Goal: Task Accomplishment & Management: Use online tool/utility

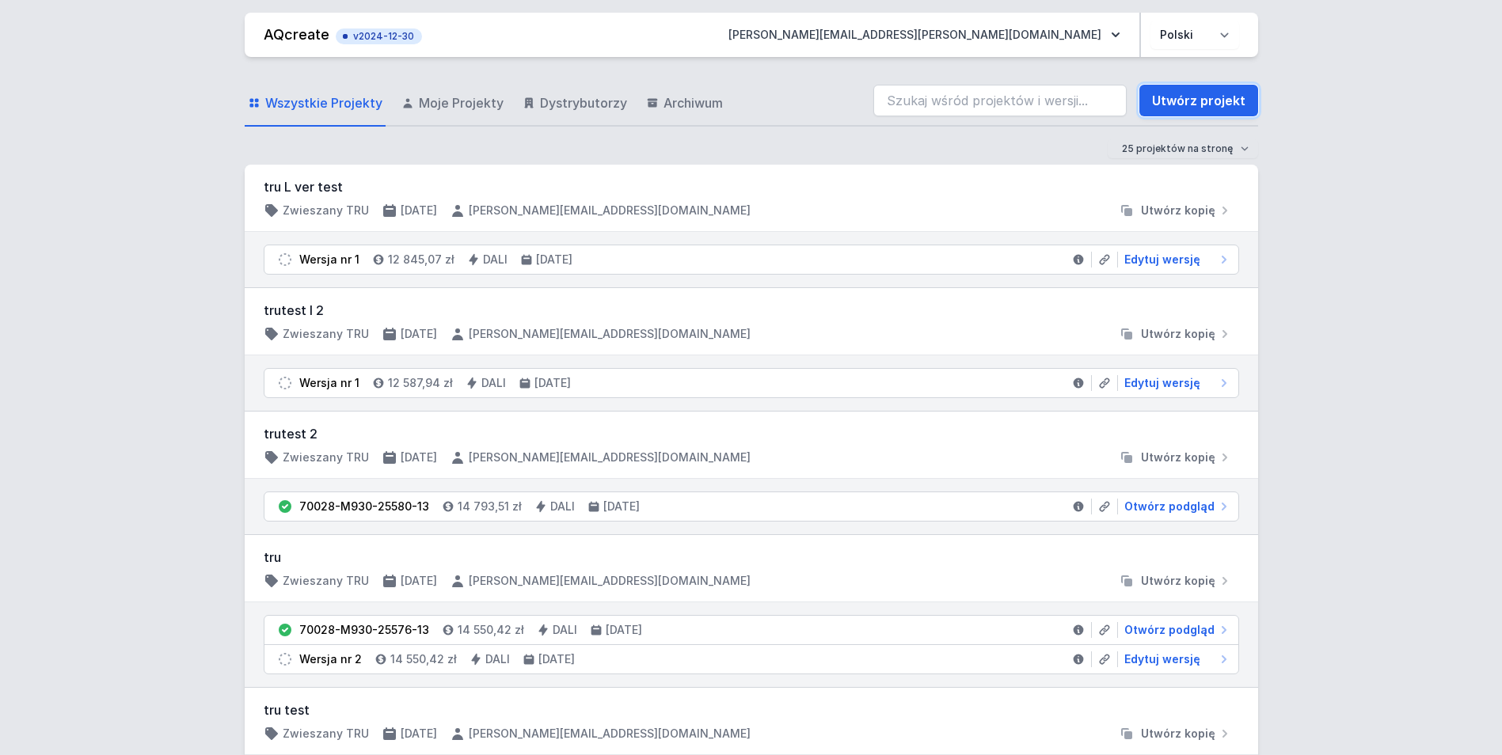
click at [1209, 101] on link "Utwórz projekt" at bounding box center [1198, 101] width 119 height 32
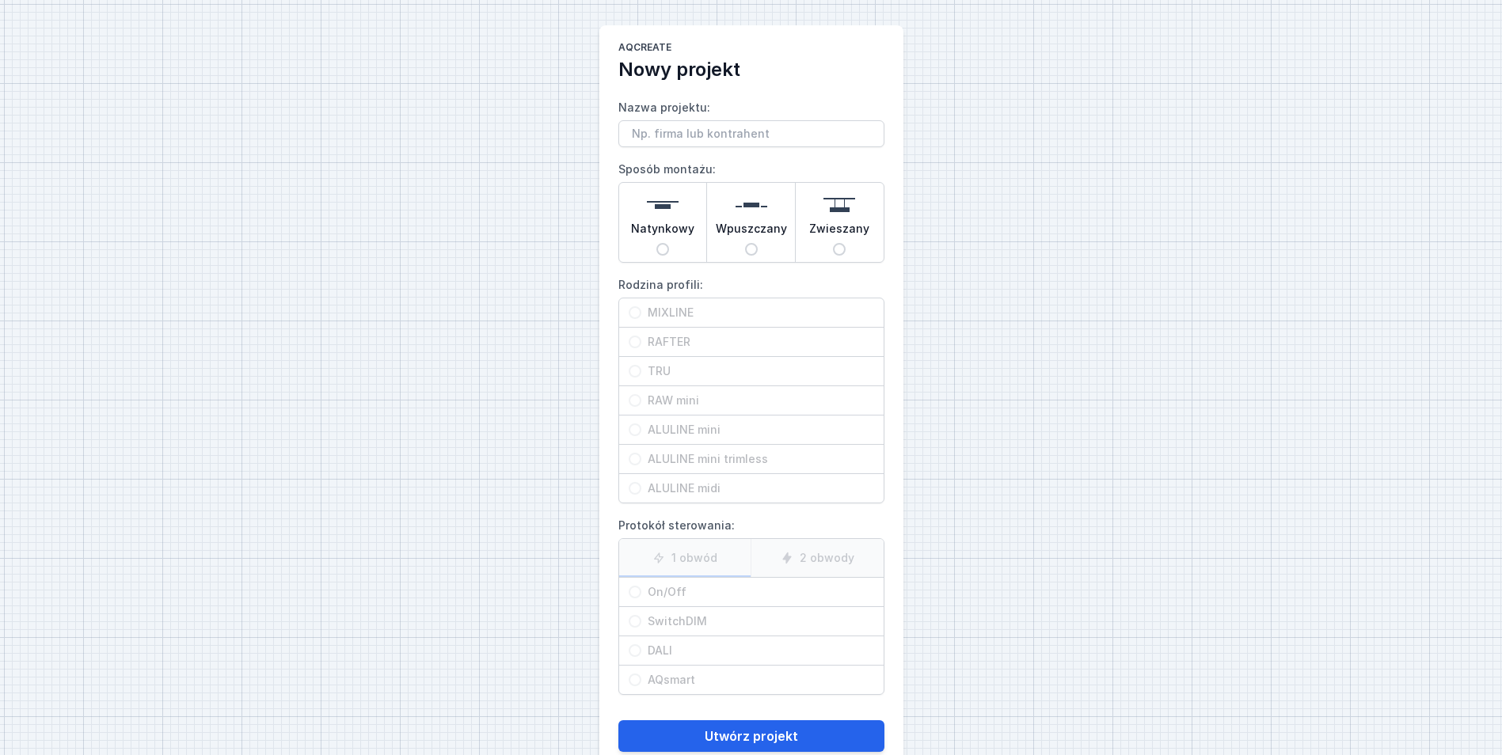
click at [678, 238] on span "Natynkowy" at bounding box center [662, 232] width 63 height 22
click at [669, 243] on input "Natynkowy" at bounding box center [662, 249] width 13 height 13
radio input "true"
click at [675, 302] on div "MIXLINE" at bounding box center [751, 312] width 264 height 28
click at [641, 306] on input "MIXLINE" at bounding box center [634, 312] width 13 height 13
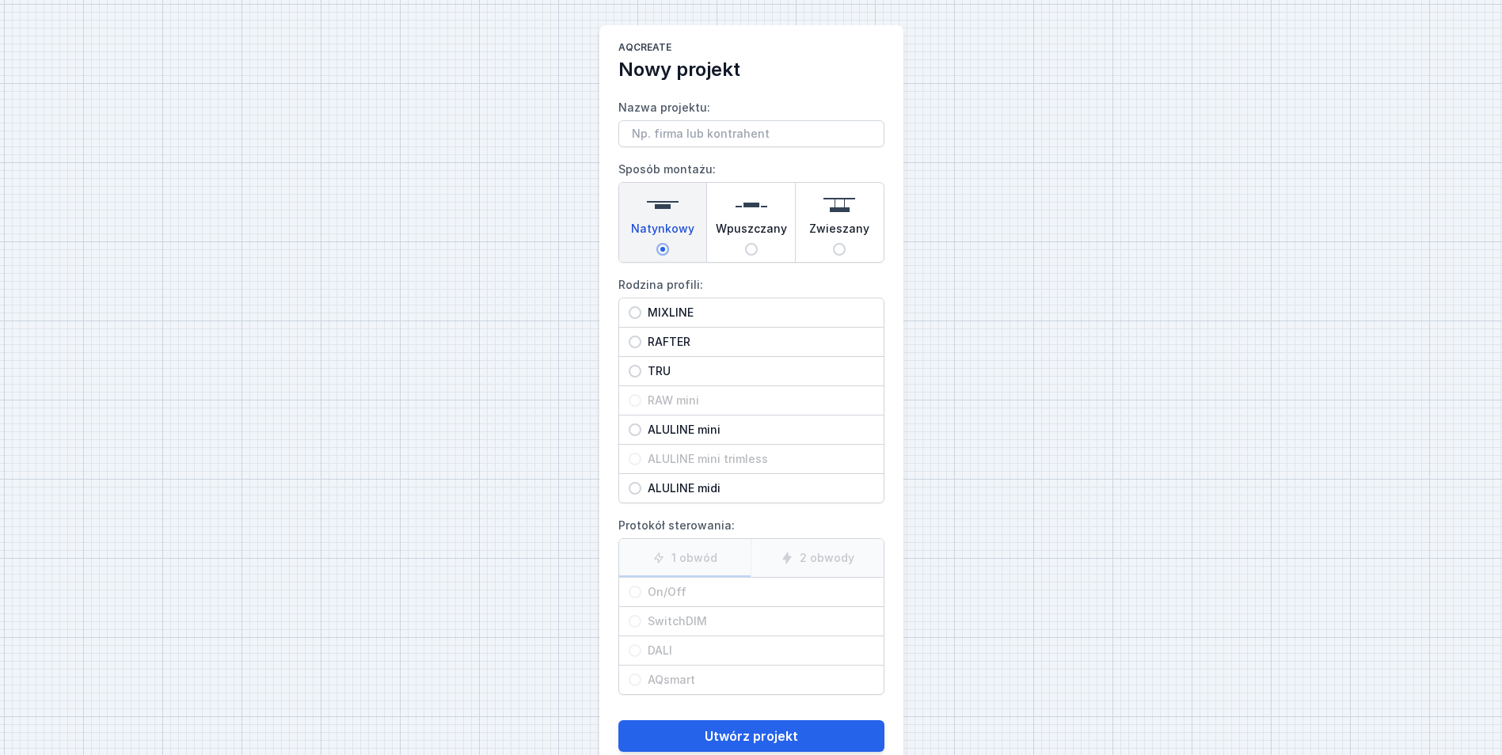
radio input "true"
click at [668, 598] on span "On/Off" at bounding box center [757, 592] width 233 height 16
click at [641, 598] on input "On/Off" at bounding box center [634, 592] width 13 height 13
radio input "true"
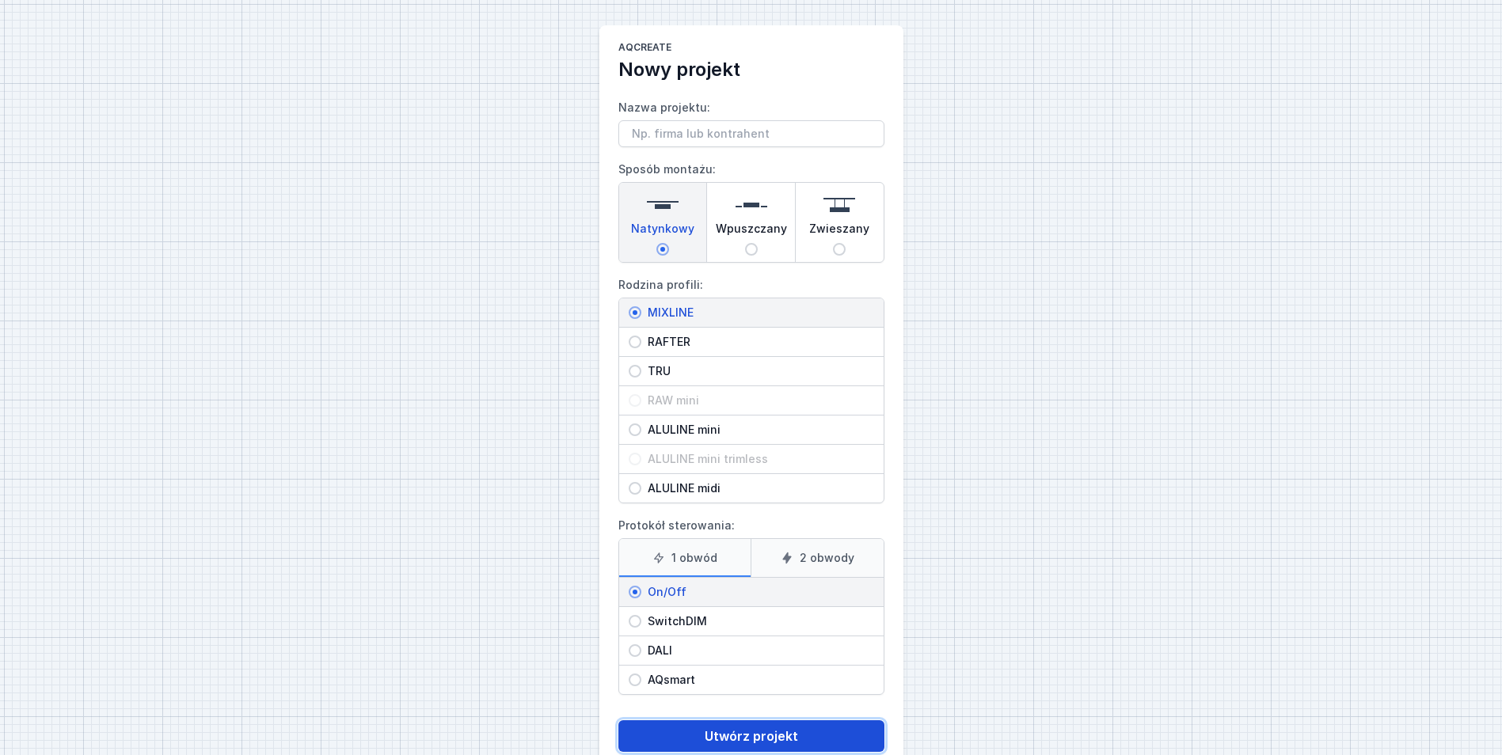
click at [789, 726] on button "Utwórz projekt" at bounding box center [751, 736] width 266 height 32
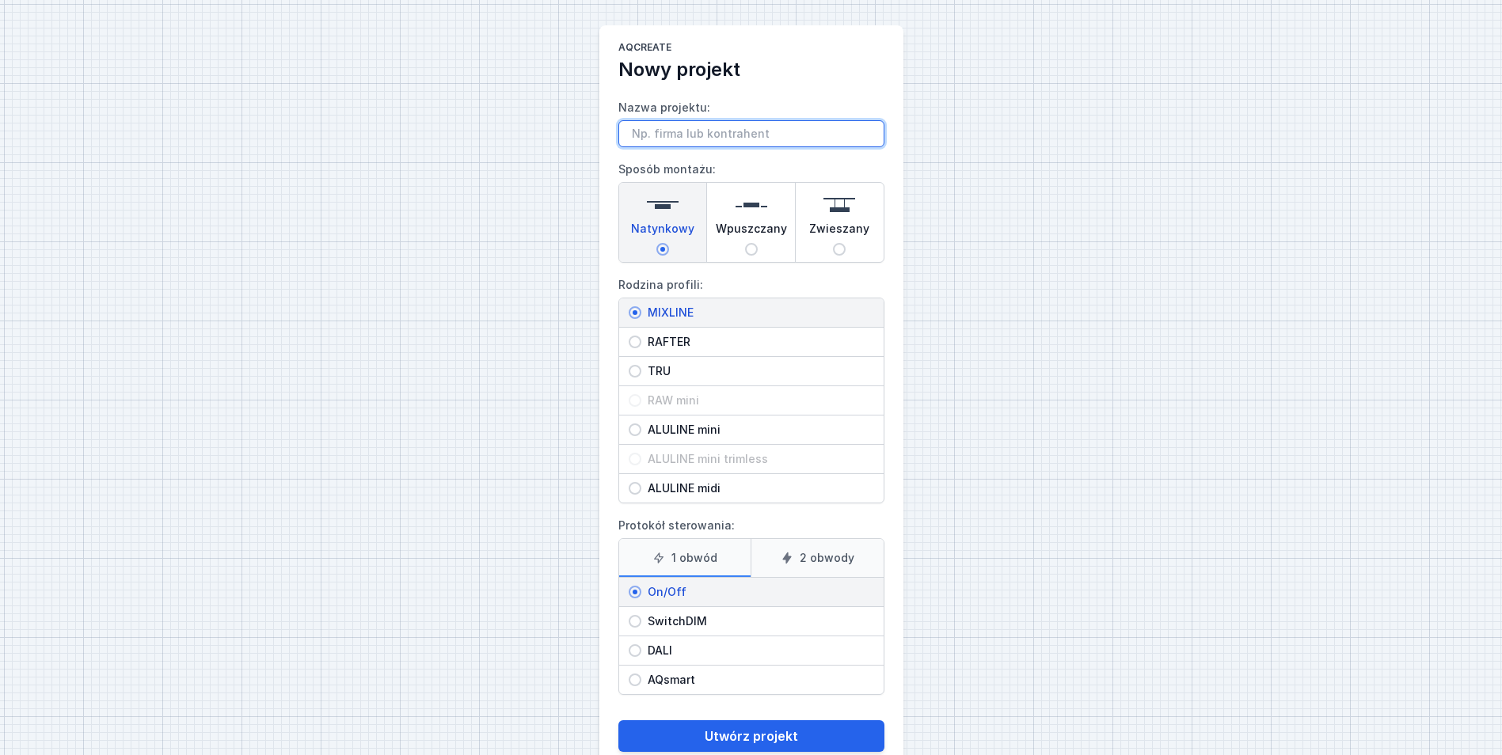
click at [682, 139] on input "Nazwa projektu:" at bounding box center [751, 133] width 266 height 27
type input "g"
type input "test"
click at [1018, 528] on div "AQcreate Nowy projekt Nazwa projektu: test Sposób montażu: Natynkowy Wpuszczany…" at bounding box center [751, 396] width 1502 height 793
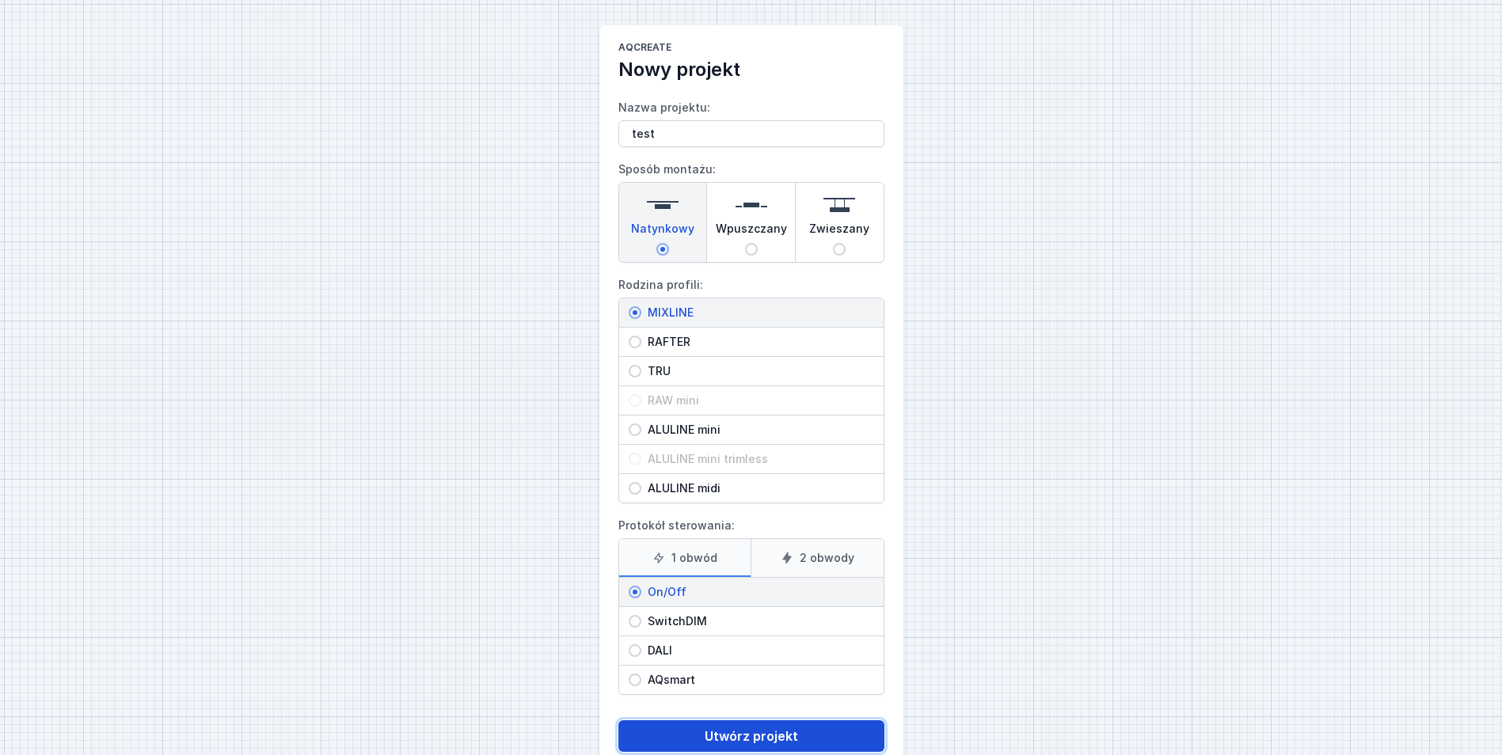
click at [822, 732] on button "Utwórz projekt" at bounding box center [751, 736] width 266 height 32
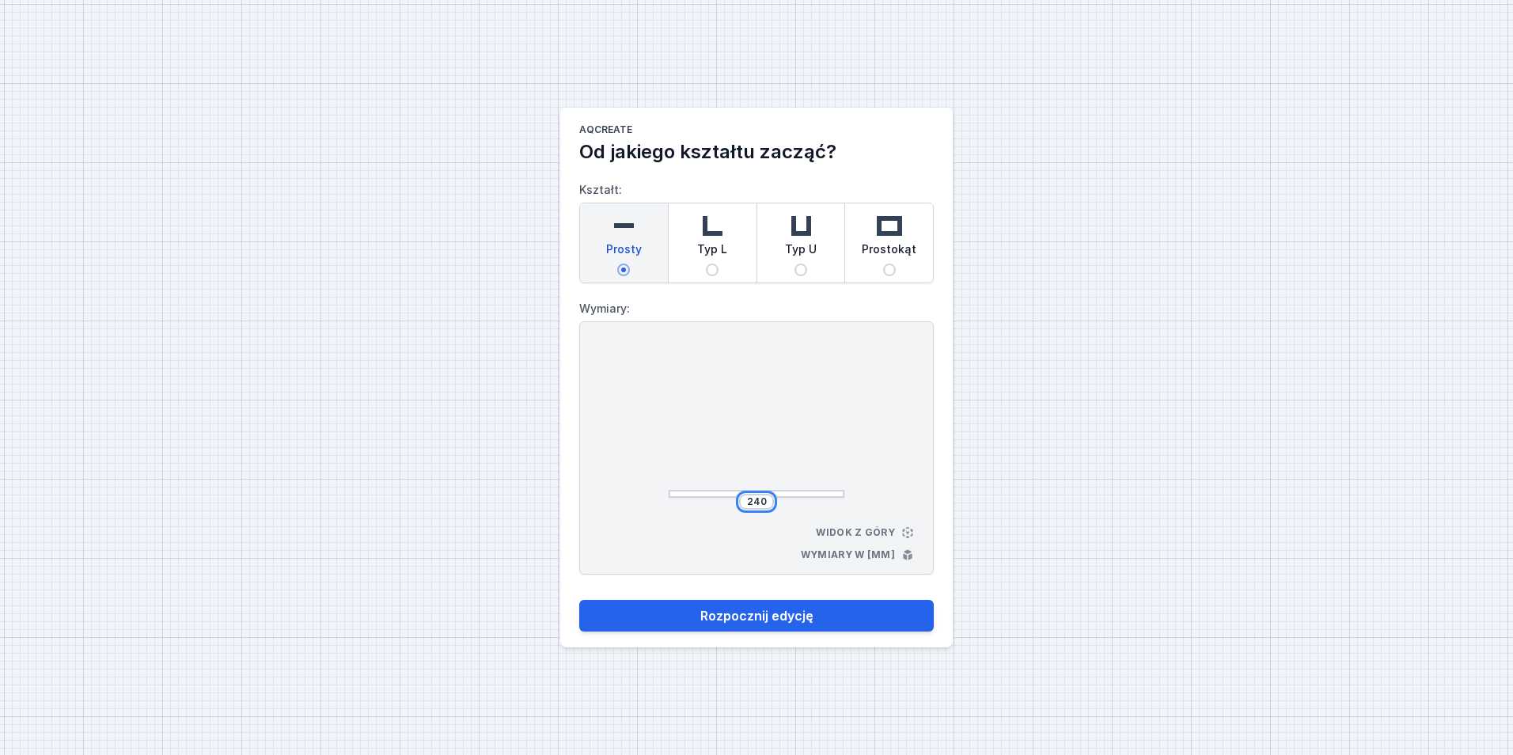
click at [759, 506] on input "240" at bounding box center [756, 501] width 25 height 13
type input "400"
click at [579, 600] on button "Rozpocznij edycję" at bounding box center [756, 616] width 355 height 32
type input "400"
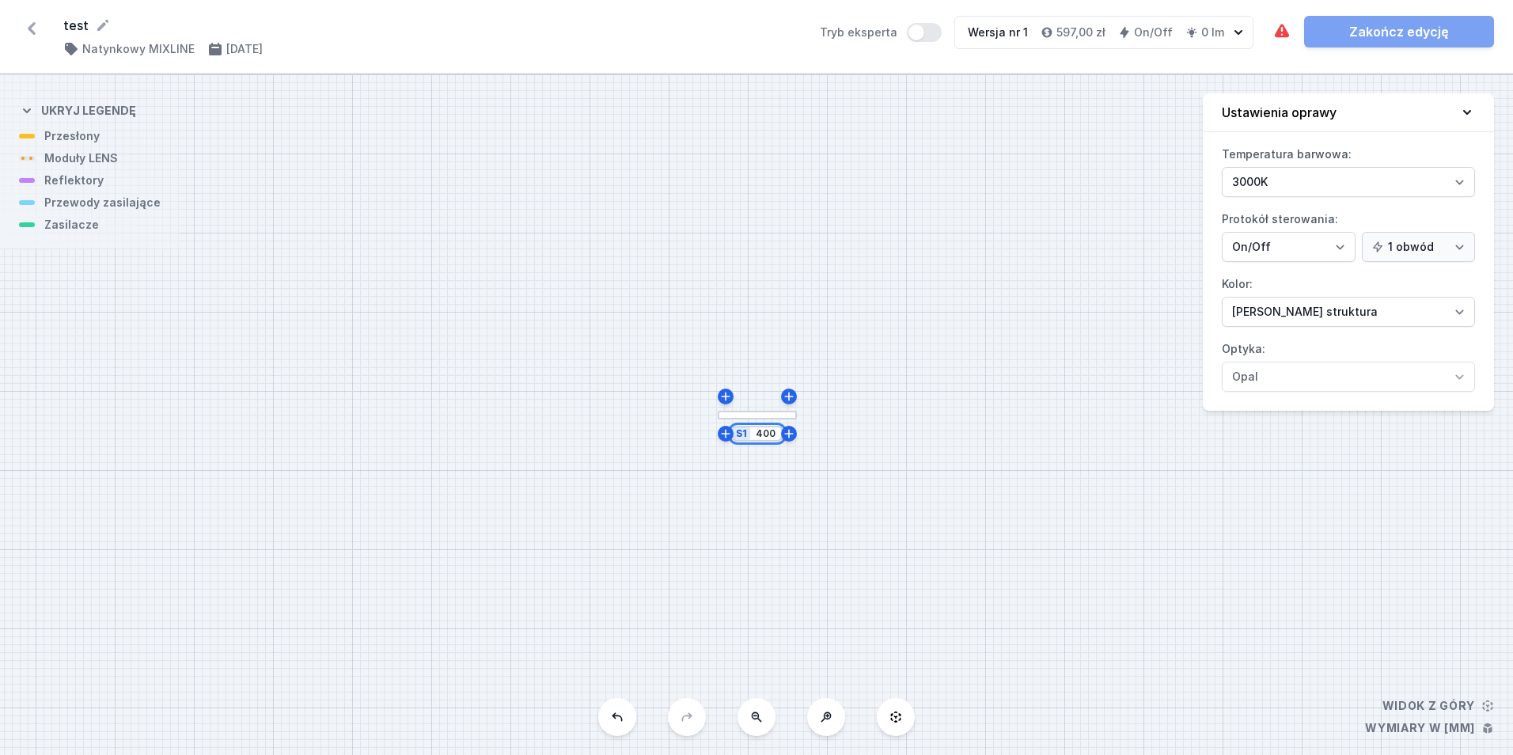
click at [762, 440] on input "400" at bounding box center [766, 433] width 25 height 13
click at [762, 439] on input "400" at bounding box center [766, 433] width 25 height 13
type input "3000"
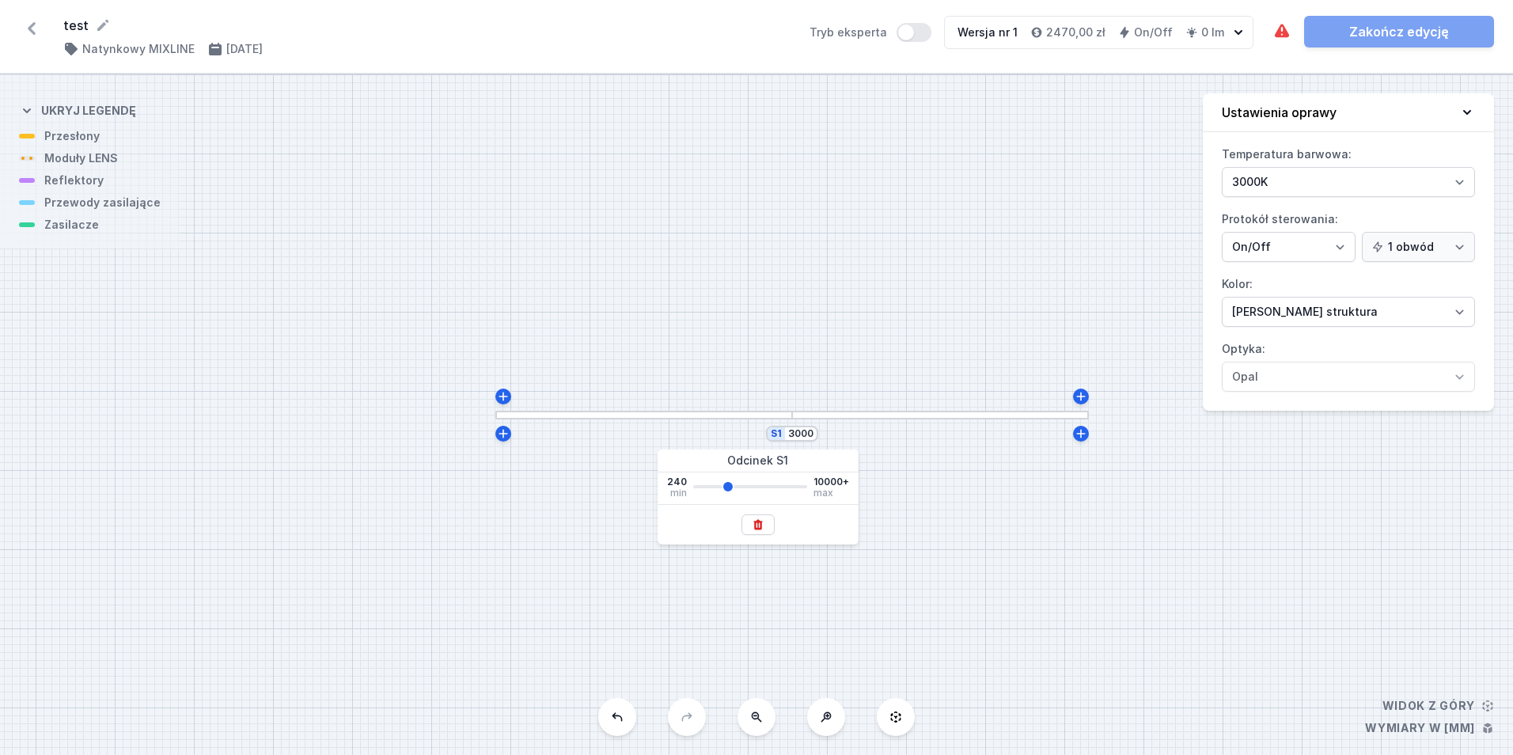
click at [978, 554] on div "S1 3000" at bounding box center [756, 414] width 1513 height 681
click at [784, 416] on div at bounding box center [792, 415] width 24 height 6
drag, startPoint x: 784, startPoint y: 416, endPoint x: 769, endPoint y: 421, distance: 15.0
click at [769, 421] on div "S1 3000" at bounding box center [756, 414] width 1513 height 681
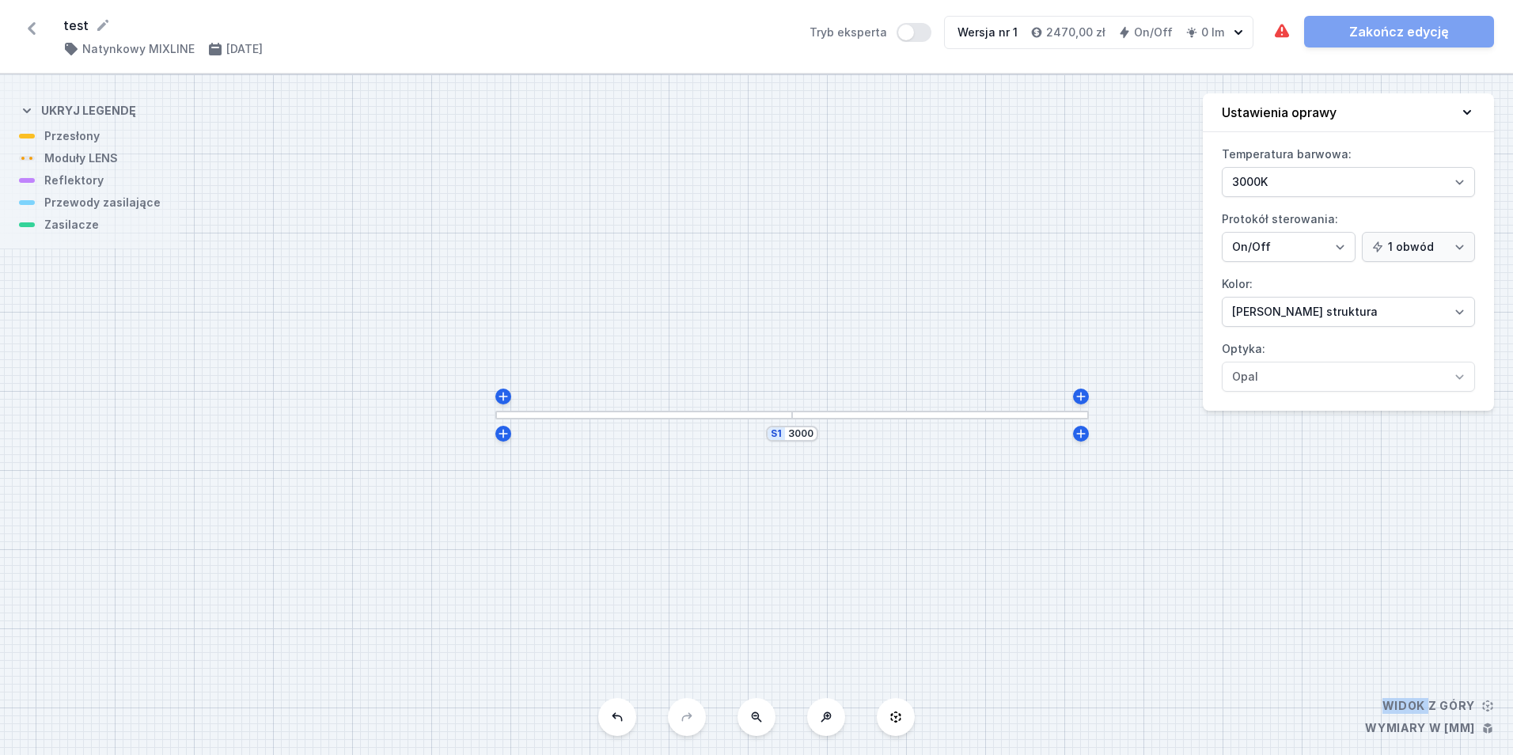
click at [769, 421] on div "S1 3000" at bounding box center [756, 414] width 1513 height 681
click at [751, 416] on div at bounding box center [643, 415] width 297 height 9
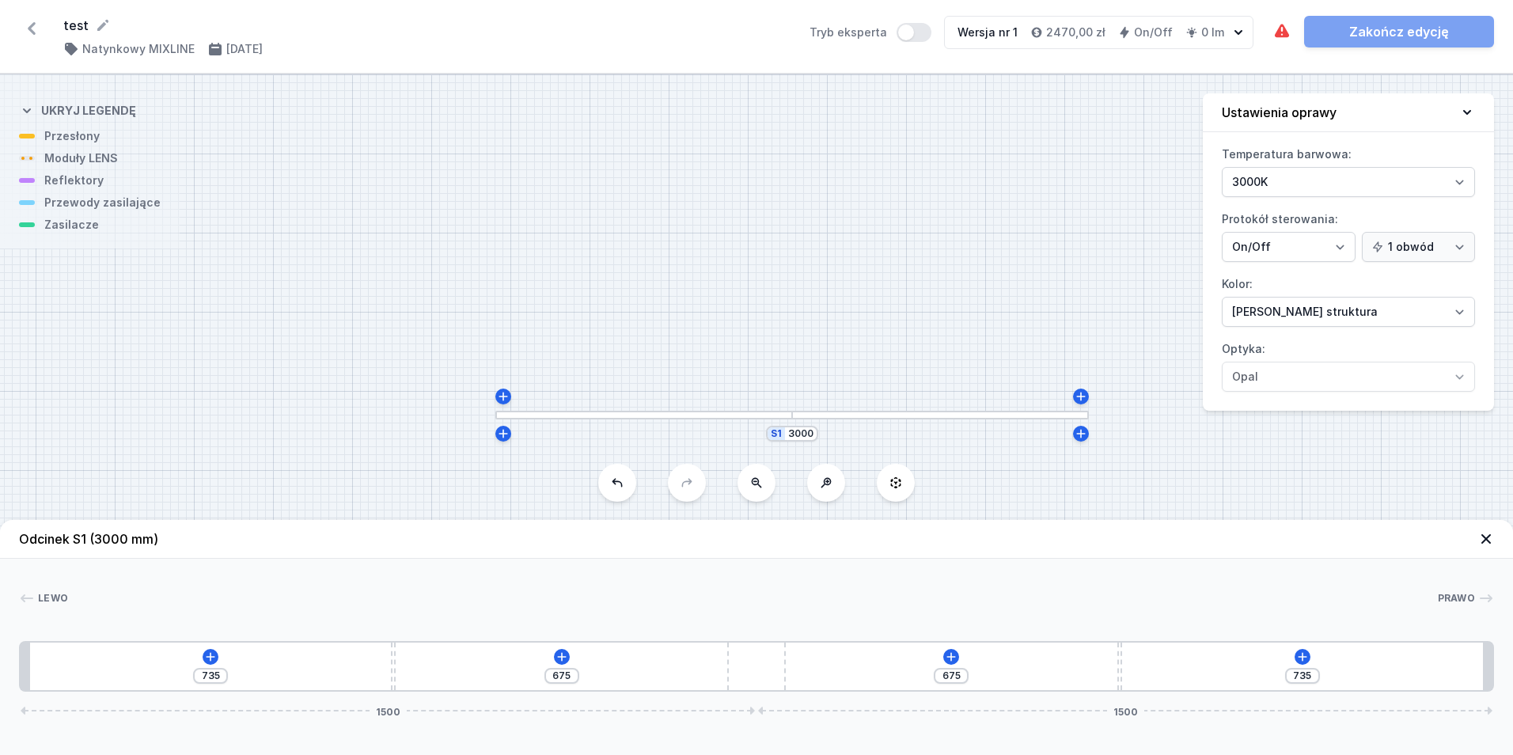
click at [751, 416] on div at bounding box center [643, 415] width 297 height 9
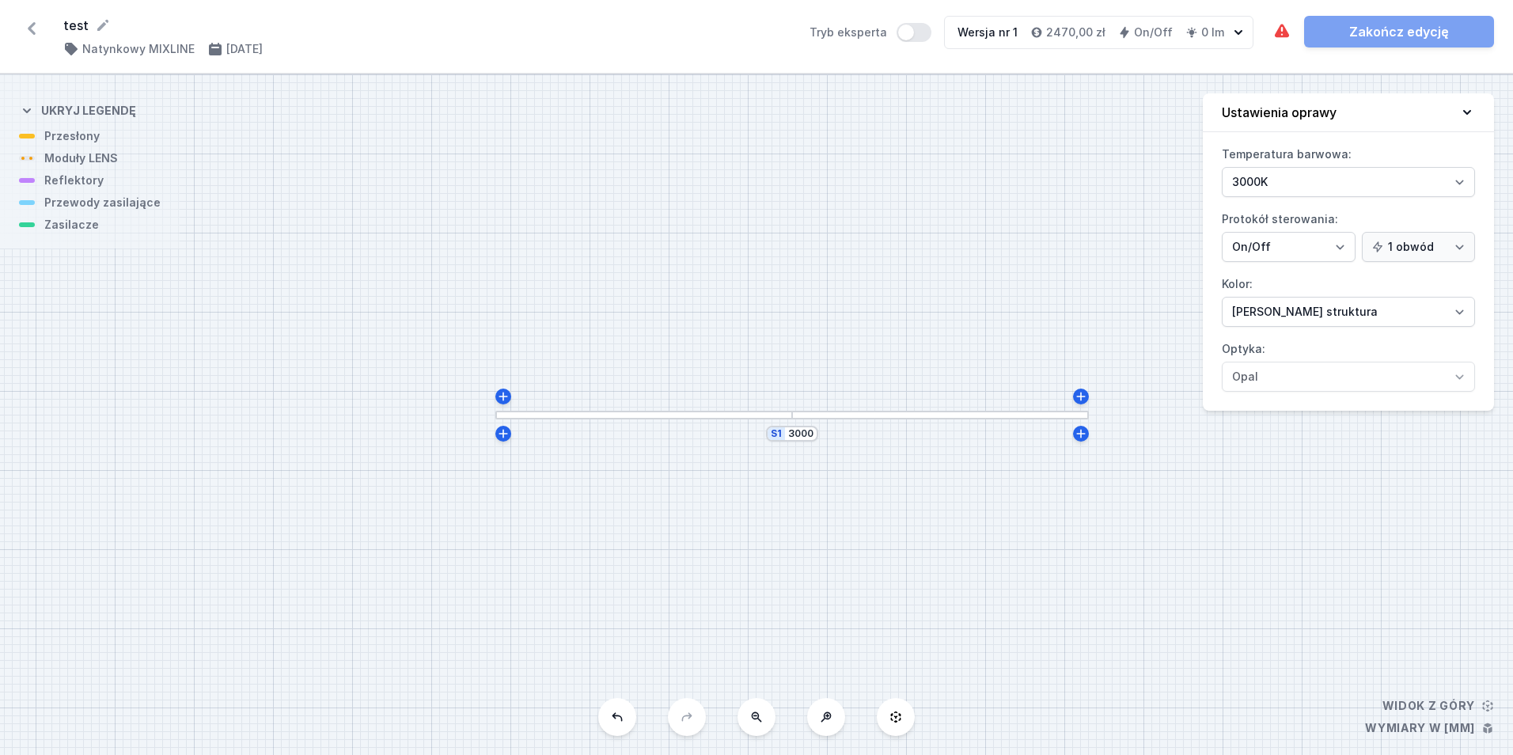
click at [751, 416] on div at bounding box center [643, 415] width 297 height 9
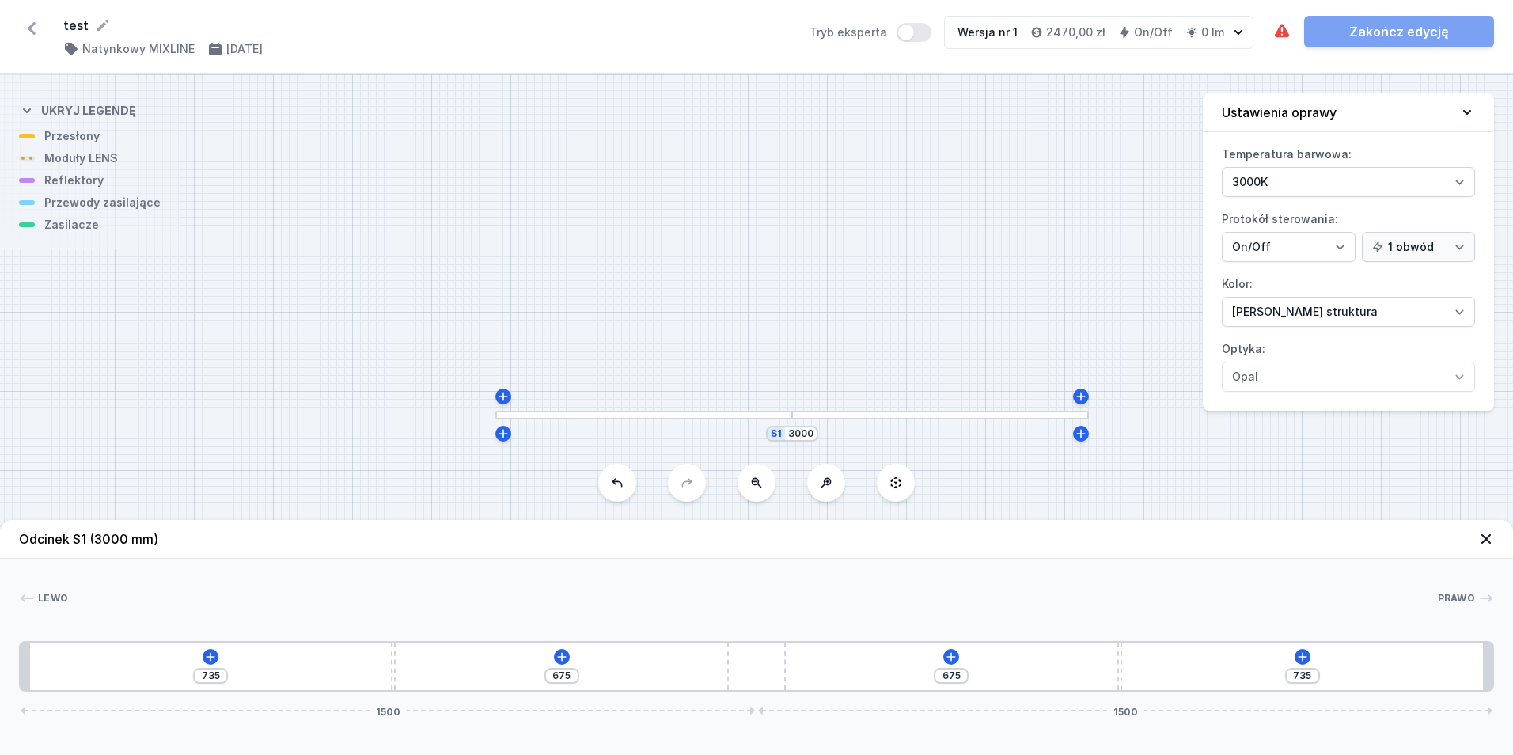
click at [751, 416] on div at bounding box center [643, 415] width 297 height 9
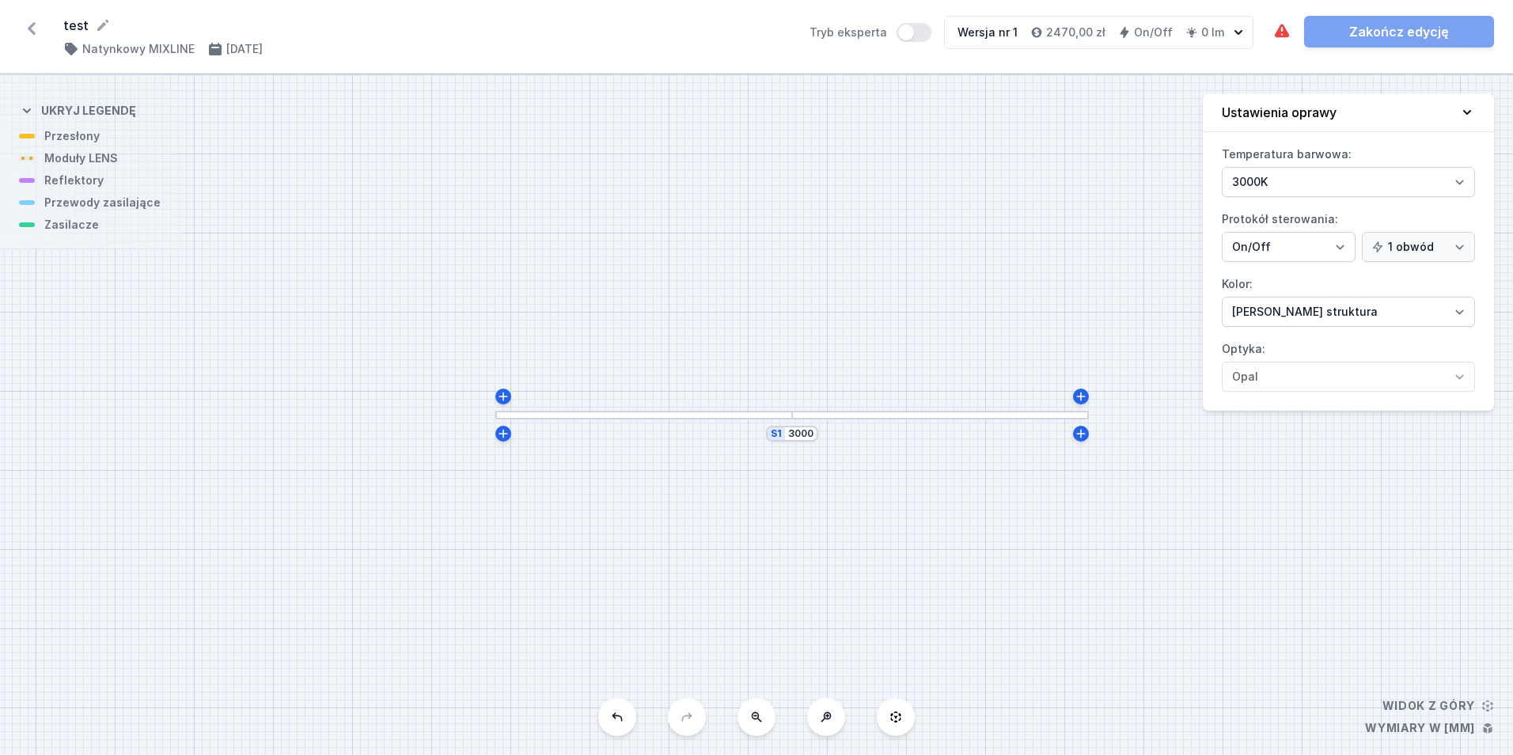
click at [837, 196] on div "S1 3000" at bounding box center [756, 414] width 1513 height 681
drag, startPoint x: 712, startPoint y: 227, endPoint x: 701, endPoint y: 228, distance: 11.1
